Goal: Information Seeking & Learning: Check status

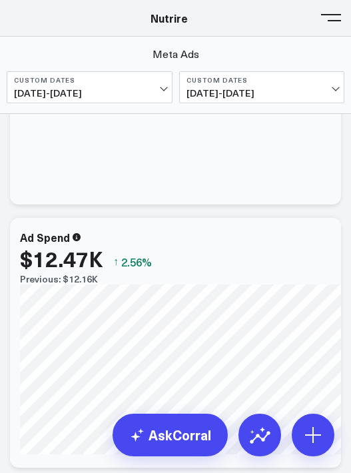
scroll to position [169, 0]
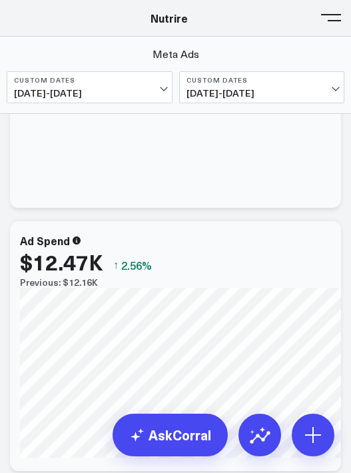
click at [330, 18] on span at bounding box center [331, 17] width 20 height 1
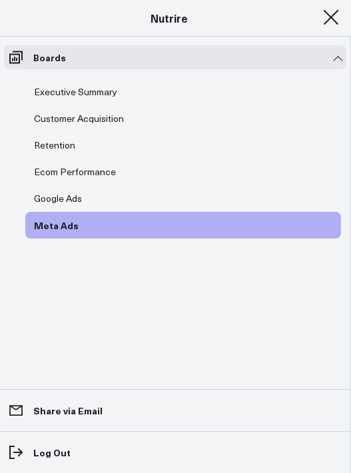
click at [329, 17] on span at bounding box center [331, 17] width 20 height 1
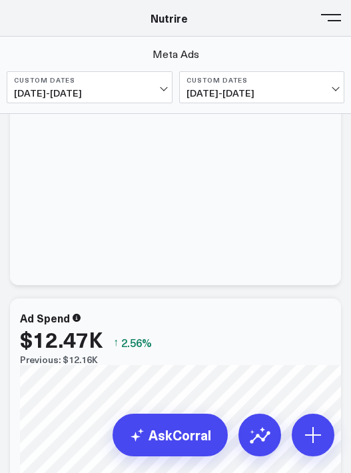
scroll to position [169, 0]
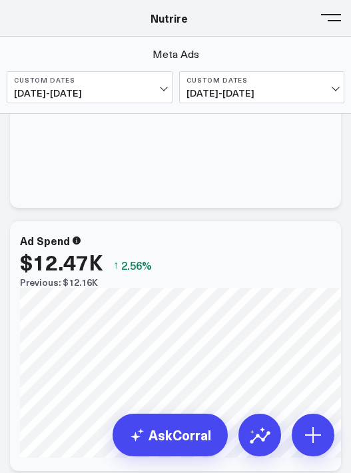
click at [133, 88] on span "[DATE] - [DATE]" at bounding box center [89, 93] width 151 height 11
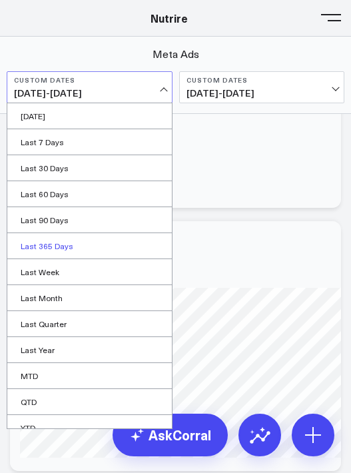
scroll to position [18, 0]
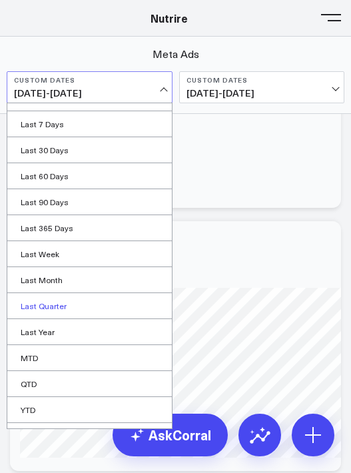
click at [84, 299] on link "Last Quarter" at bounding box center [89, 305] width 165 height 25
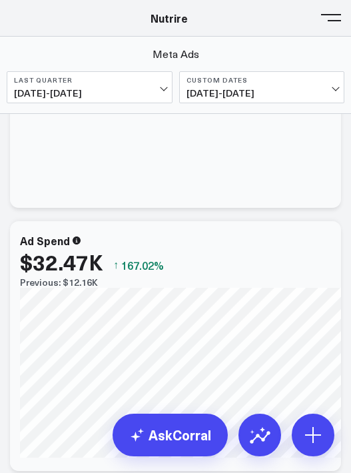
click at [260, 95] on span "[DATE] - [DATE]" at bounding box center [262, 93] width 151 height 11
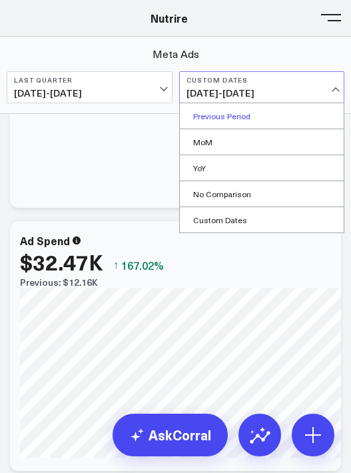
click at [245, 121] on link "Previous Period" at bounding box center [262, 115] width 165 height 25
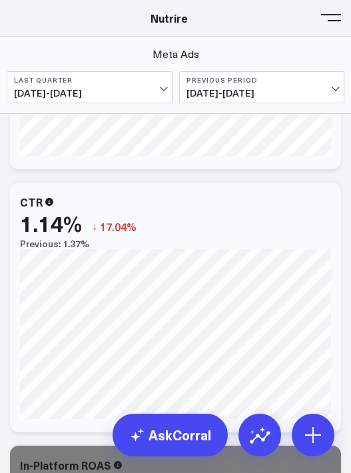
scroll to position [1004, 0]
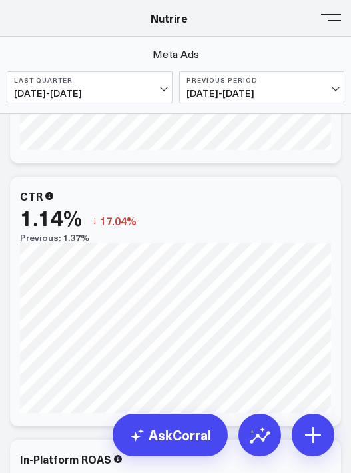
click at [329, 18] on button at bounding box center [331, 17] width 20 height 20
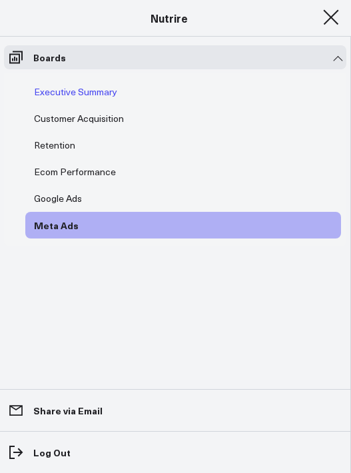
click at [71, 100] on link "Executive Summary" at bounding box center [75, 92] width 101 height 27
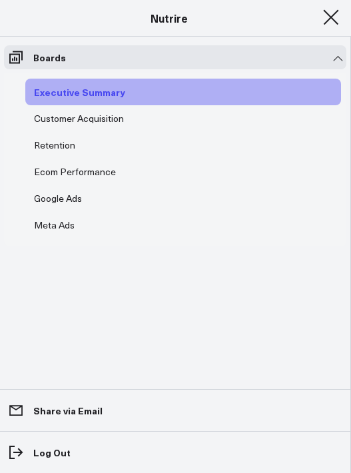
click at [111, 84] on div "Executive Summary" at bounding box center [80, 92] width 98 height 16
click at [335, 15] on button at bounding box center [331, 17] width 20 height 20
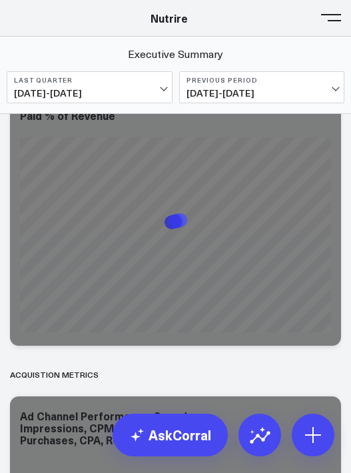
scroll to position [4506, 0]
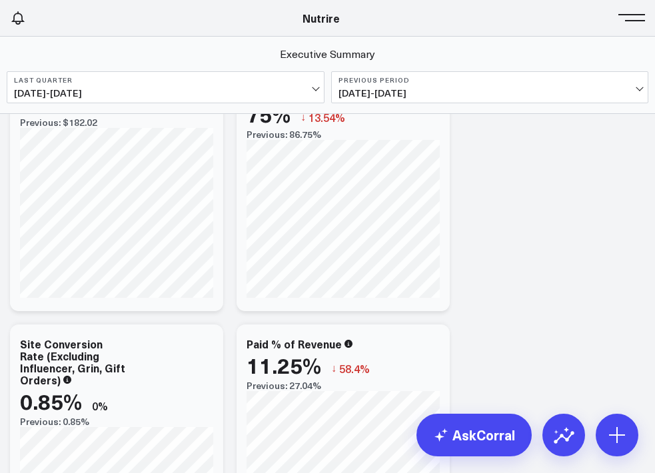
click at [629, 26] on button at bounding box center [635, 17] width 20 height 20
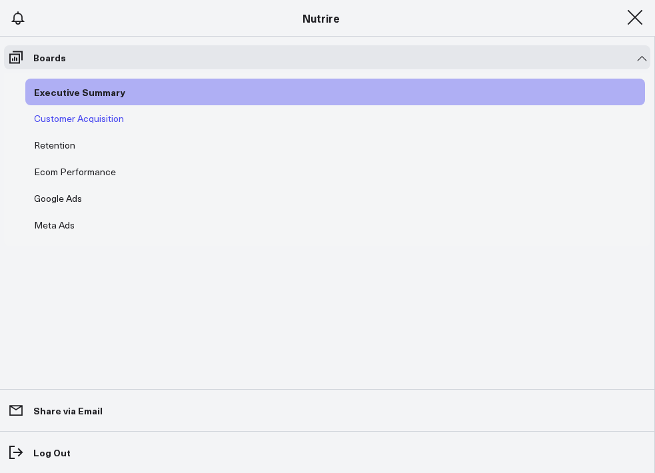
click at [88, 119] on div "Customer Acquisition" at bounding box center [79, 119] width 97 height 16
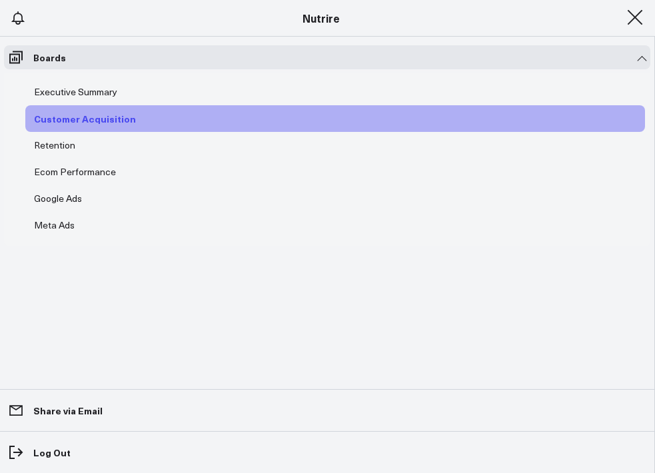
click at [89, 120] on div "Customer Acquisition" at bounding box center [85, 119] width 109 height 16
click at [637, 22] on button at bounding box center [635, 17] width 20 height 20
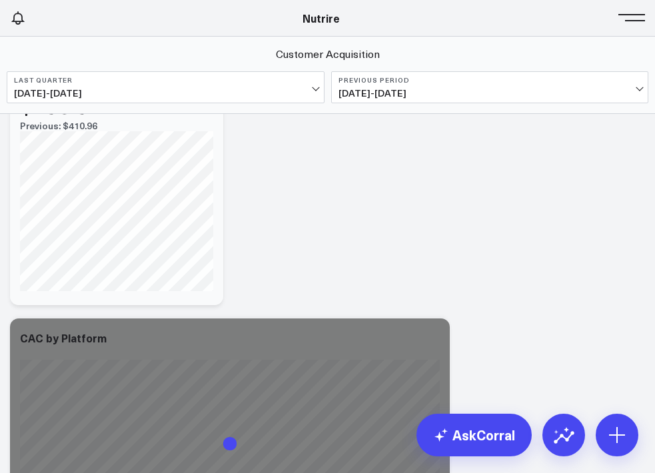
scroll to position [1174, 0]
